Goal: Check status: Check status

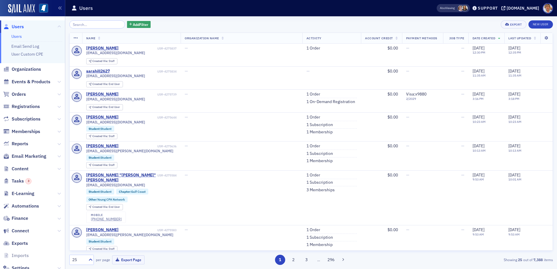
click at [108, 26] on input "search" at bounding box center [97, 24] width 56 height 8
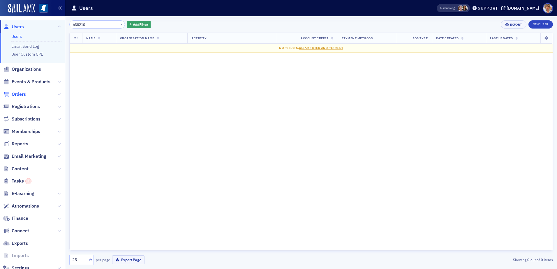
type input "638210"
click at [25, 92] on span "Orders" at bounding box center [19, 94] width 14 height 6
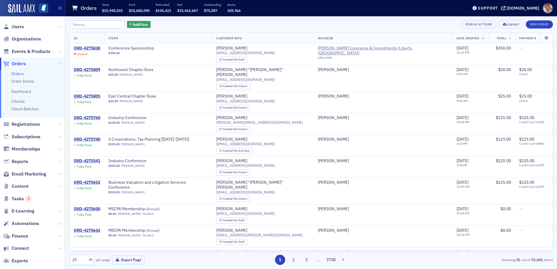
click at [24, 75] on link "Orders" at bounding box center [17, 73] width 13 height 5
click at [93, 24] on input "search" at bounding box center [97, 24] width 56 height 8
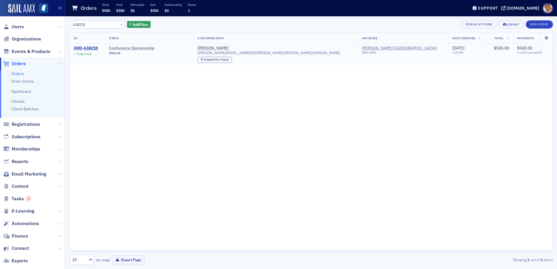
type input "638210"
click at [90, 47] on div "ORD-638210" at bounding box center [86, 48] width 24 height 5
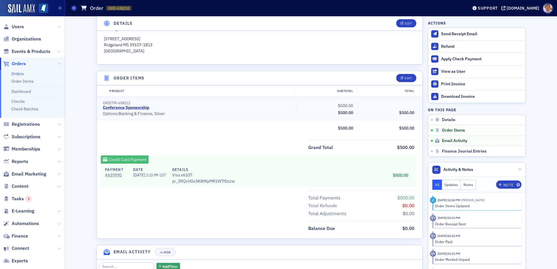
scroll to position [237, 0]
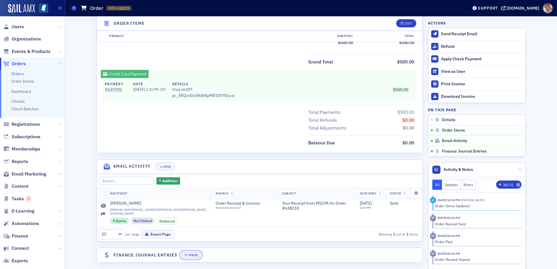
click at [191, 253] on button "Show" at bounding box center [191, 255] width 22 height 8
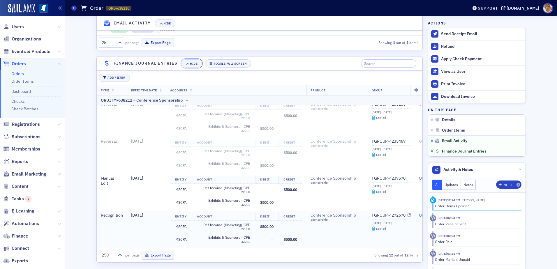
scroll to position [342, 0]
